Goal: Use online tool/utility

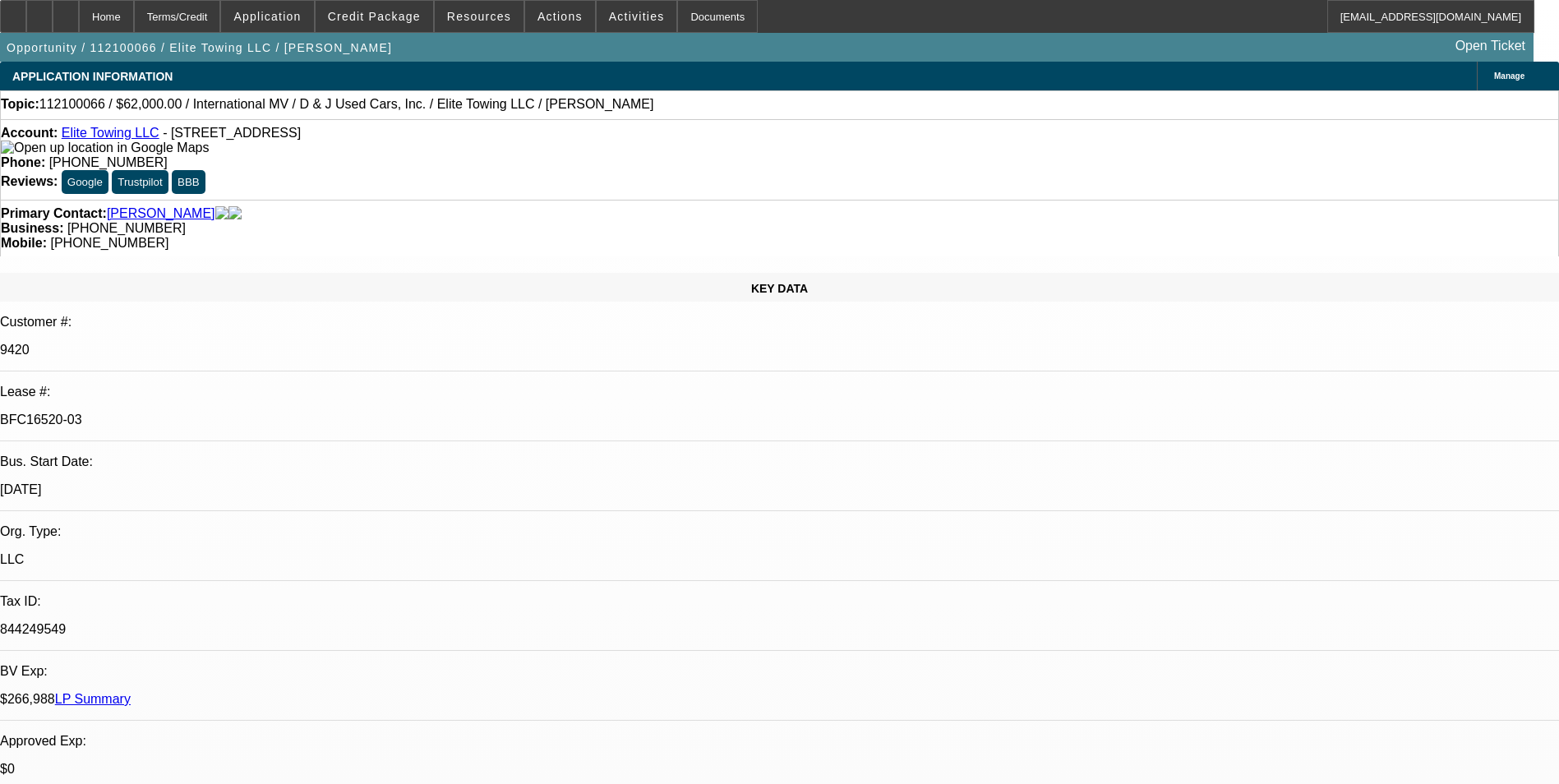
select select "0"
select select "2"
select select "0"
select select "2"
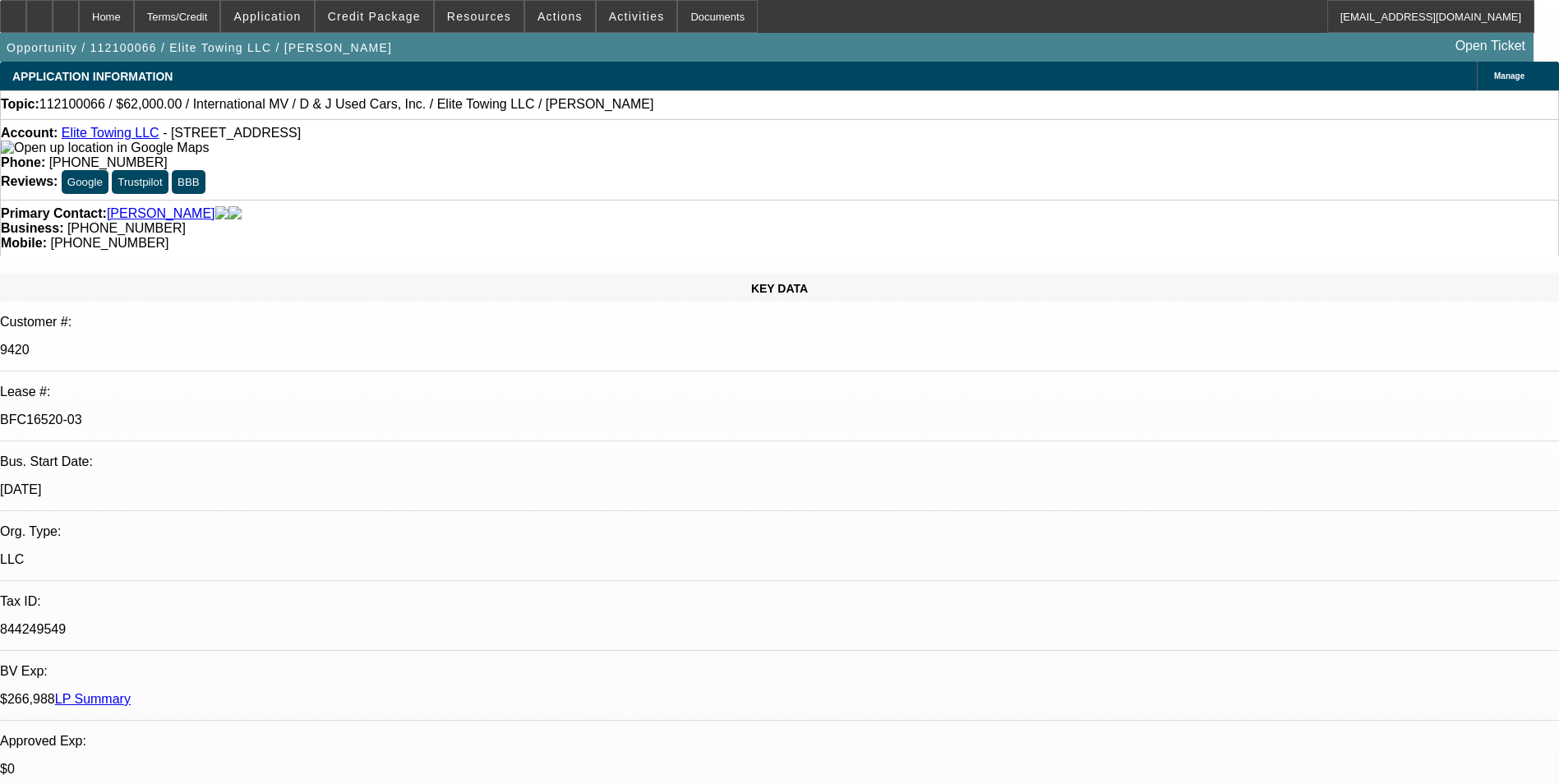
select select "0"
select select "2"
select select "0"
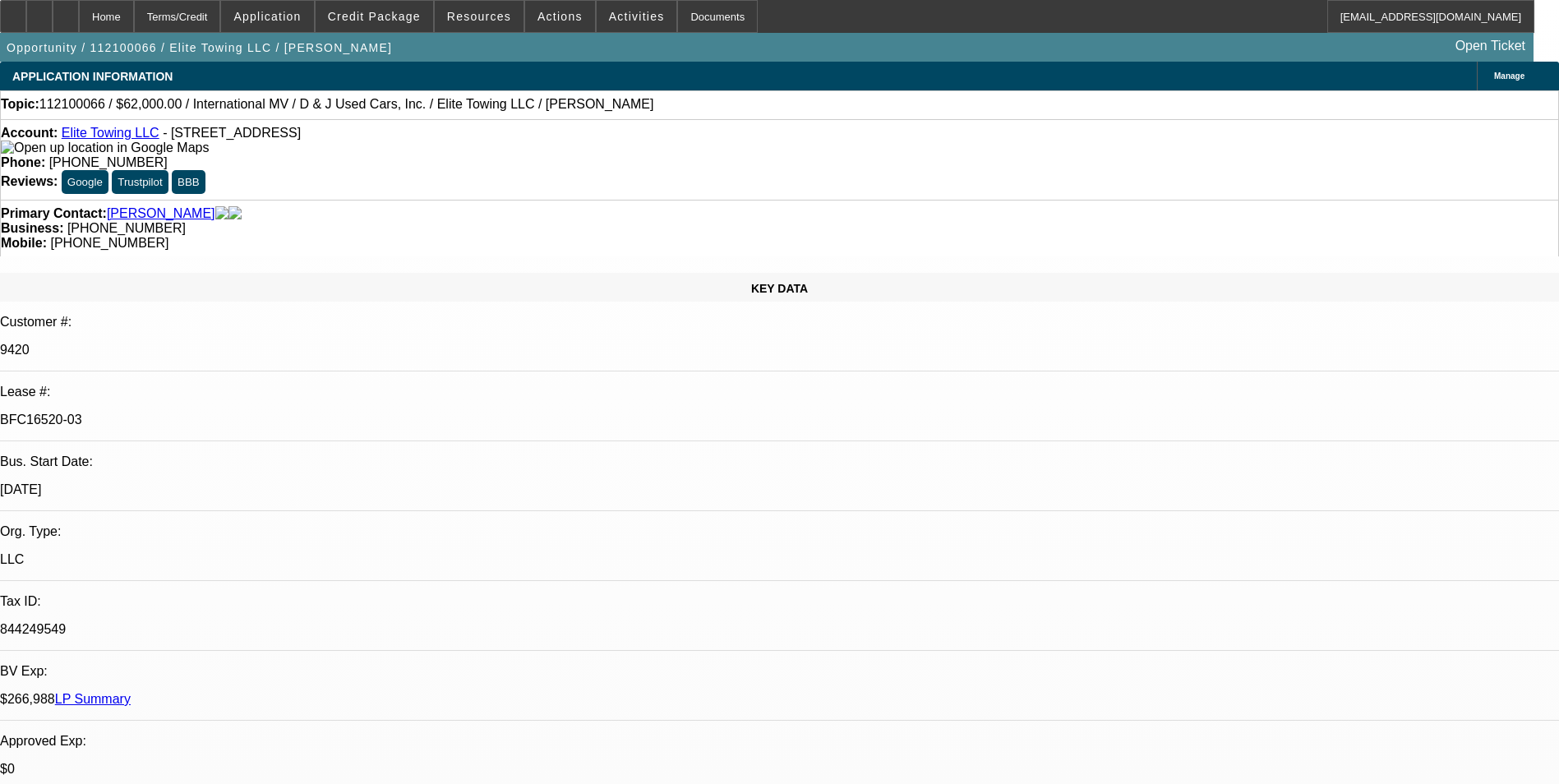
select select "2"
select select "0"
select select "1"
select select "2"
select select "6"
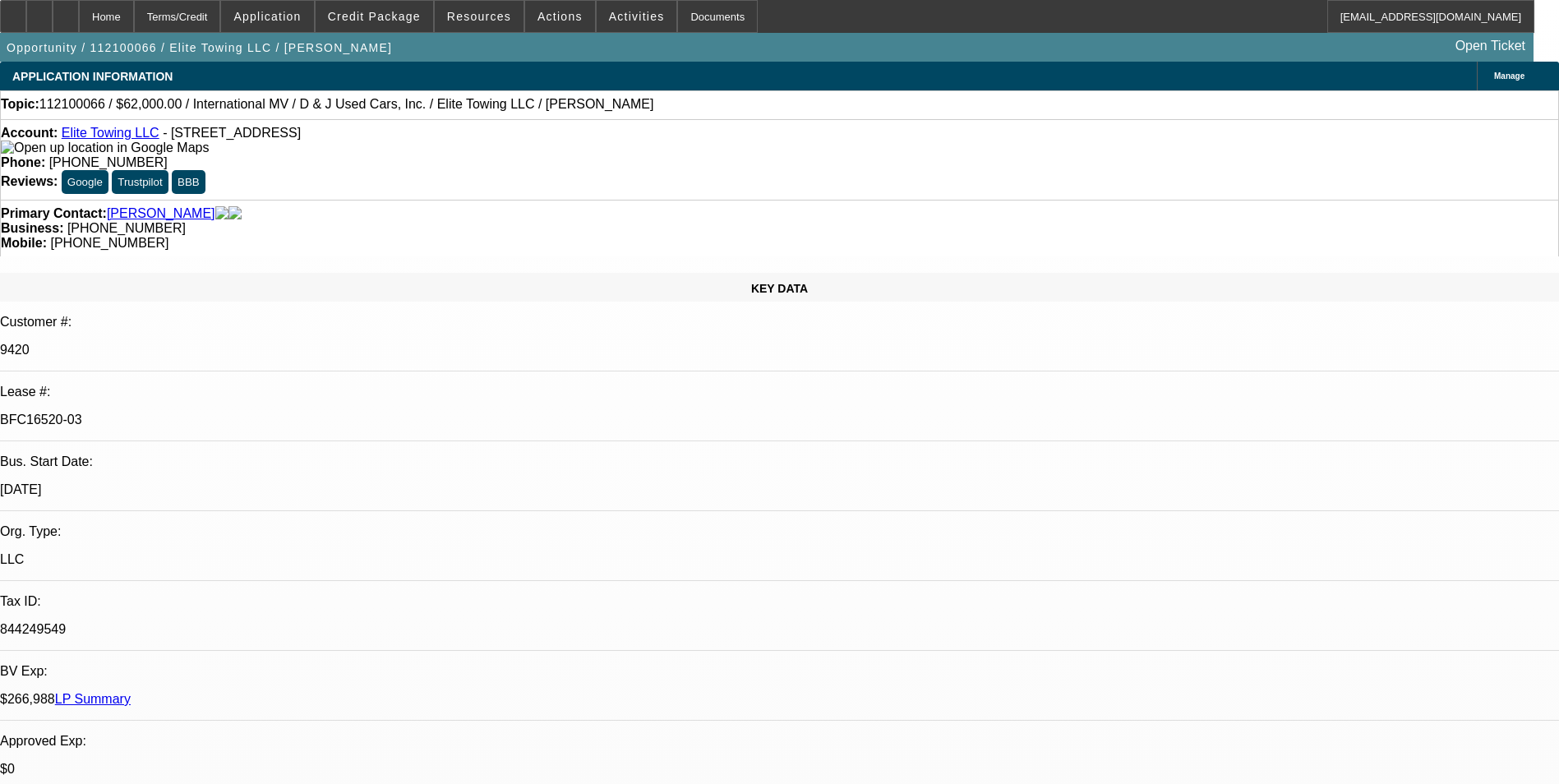
select select "1"
select select "2"
select select "6"
select select "1"
select select "2"
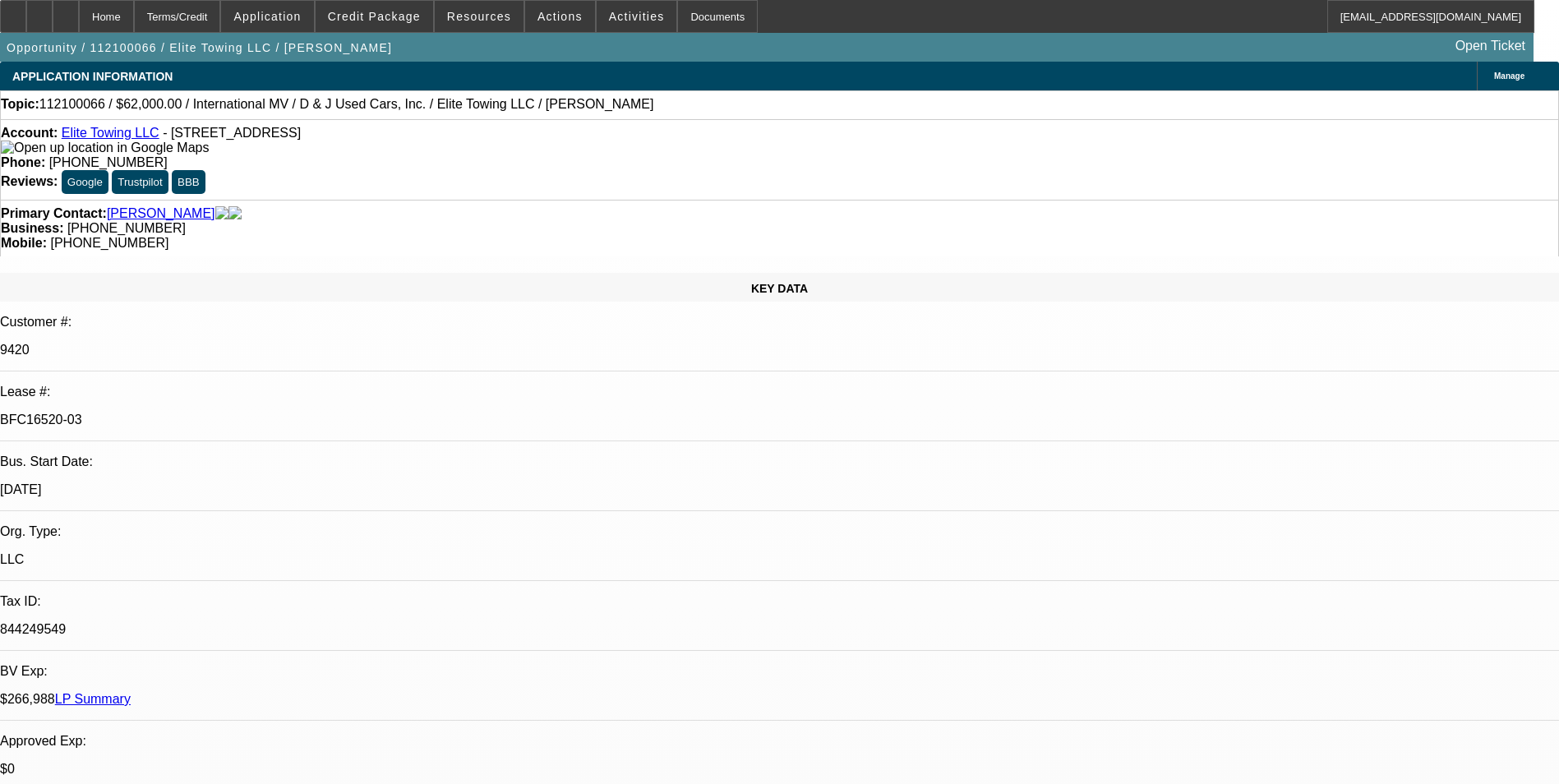
select select "6"
select select "1"
select select "2"
select select "6"
